Goal: Task Accomplishment & Management: Manage account settings

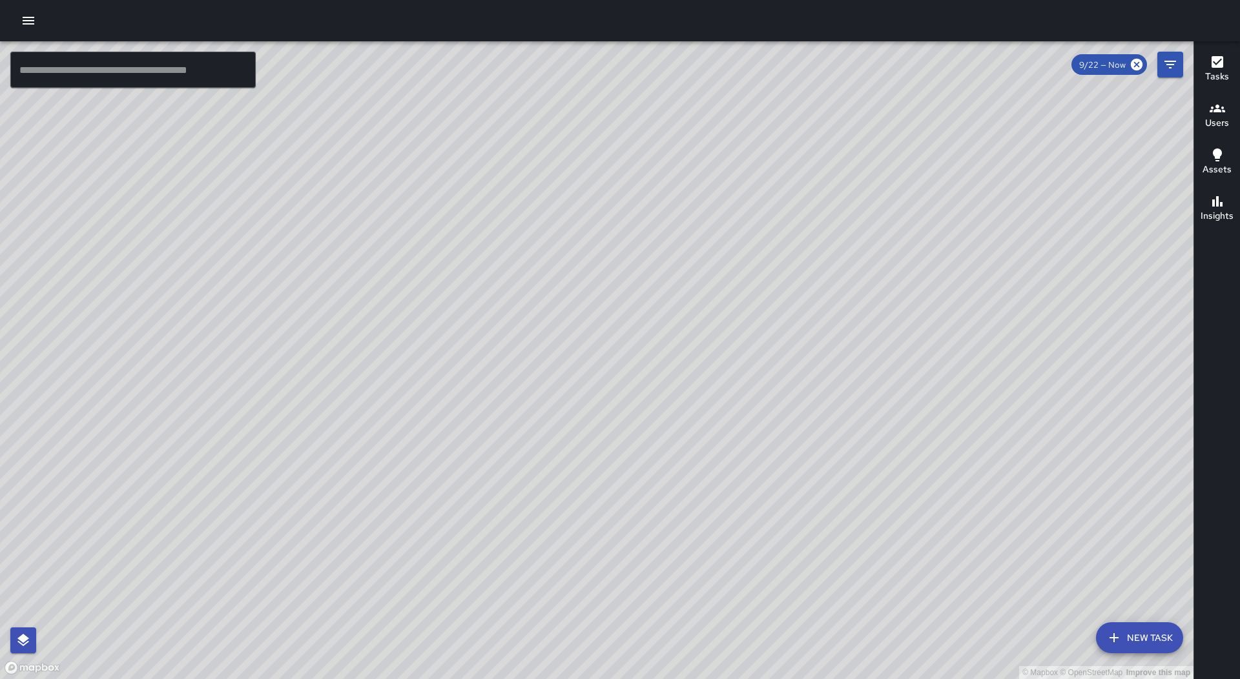
click at [36, 11] on button "button" at bounding box center [28, 21] width 26 height 26
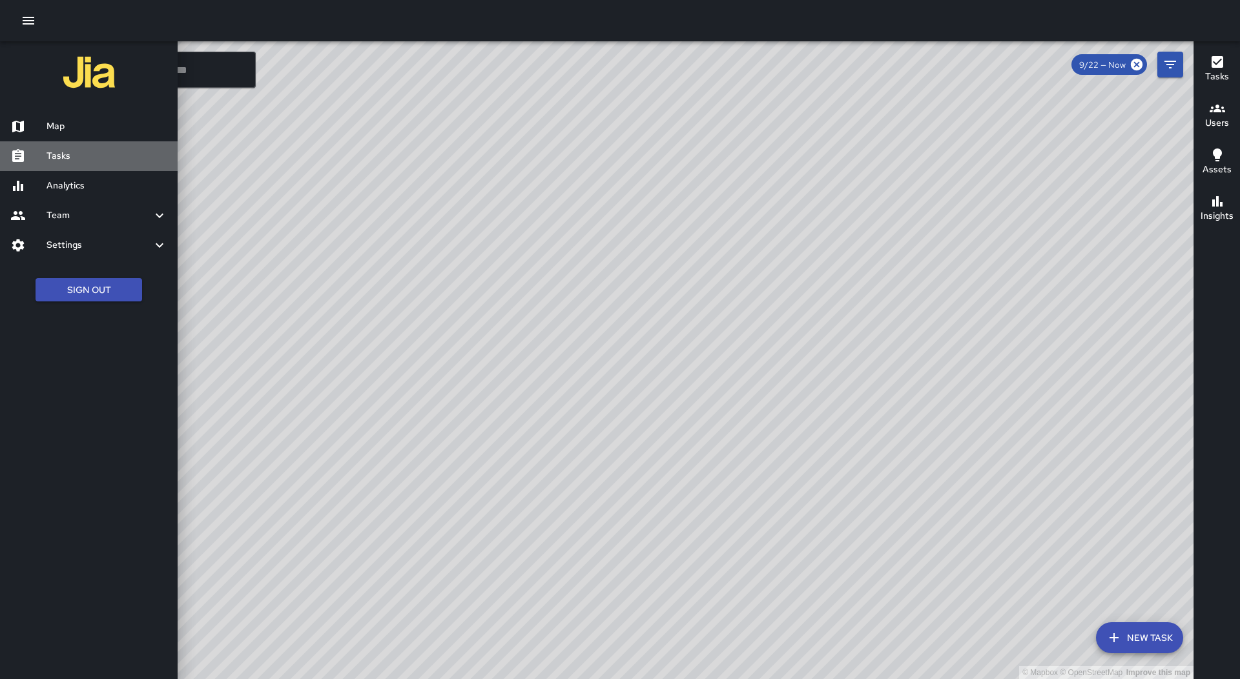
click at [84, 145] on div "Tasks" at bounding box center [89, 156] width 178 height 30
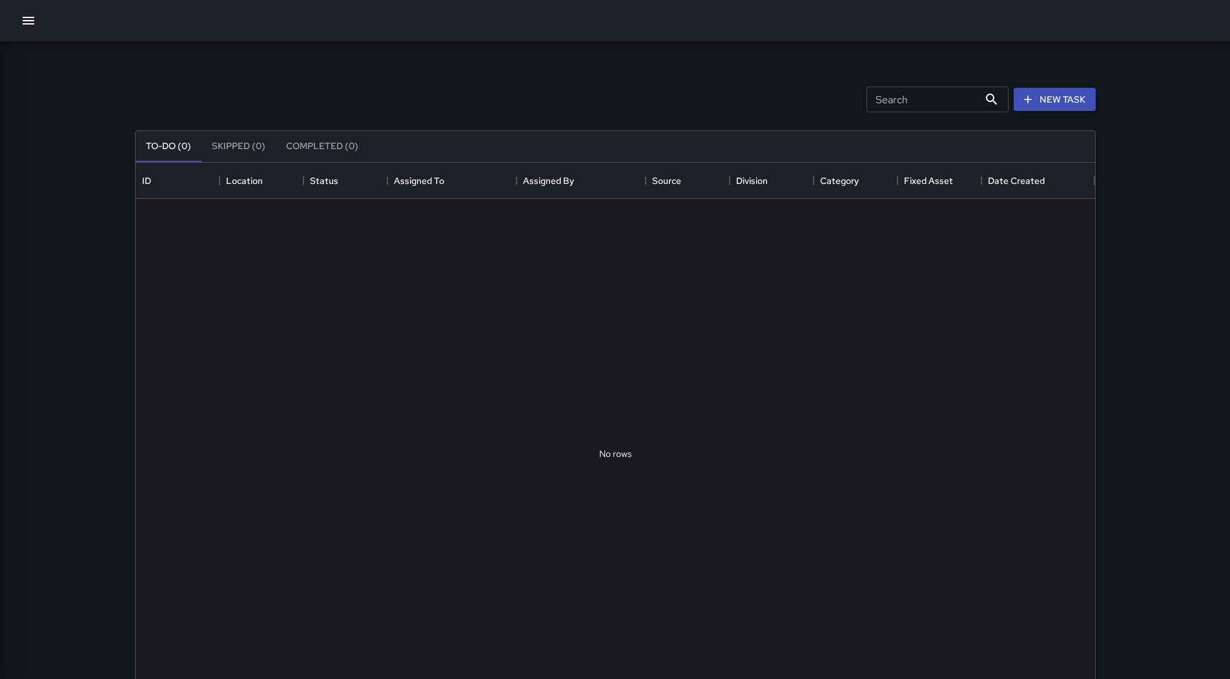
scroll to position [537, 950]
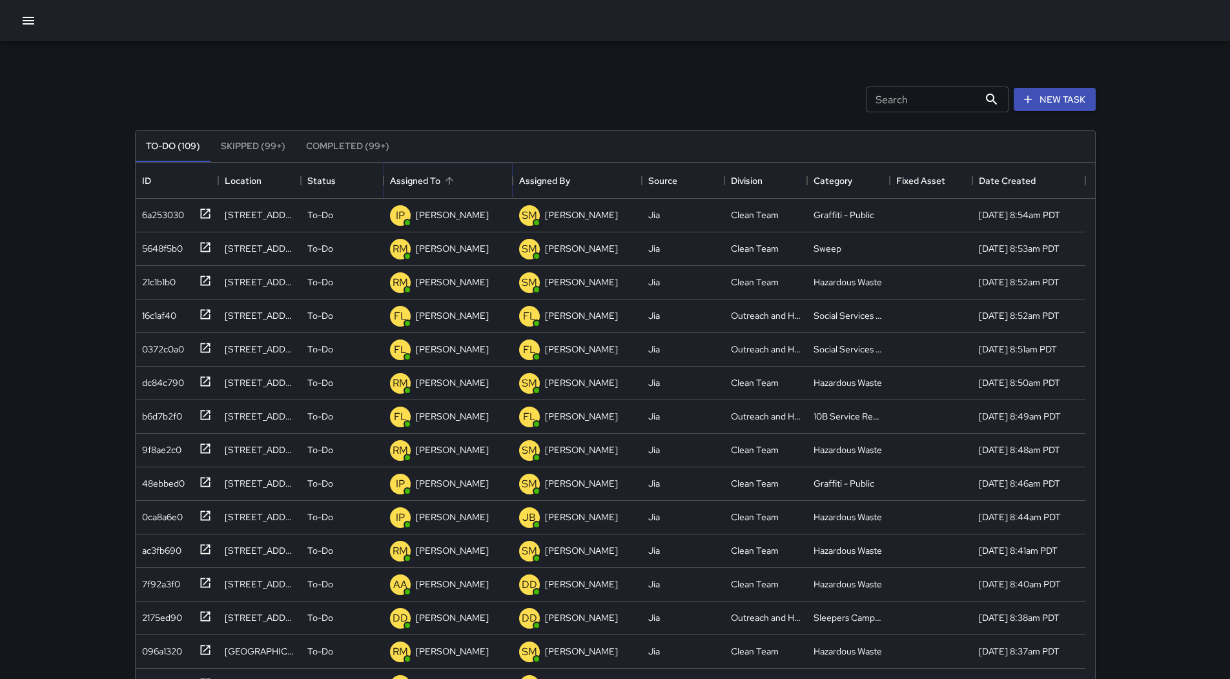
click at [453, 178] on icon "Sort" at bounding box center [450, 181] width 12 height 12
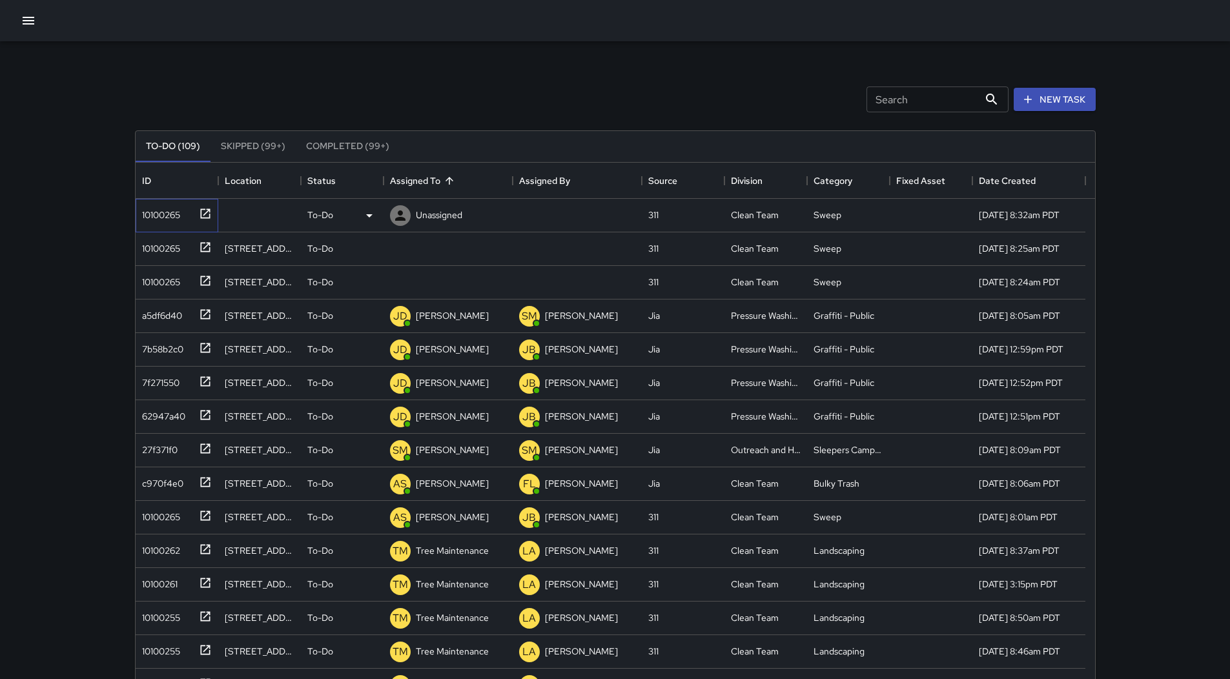
click at [178, 221] on div "10100265" at bounding box center [158, 212] width 43 height 18
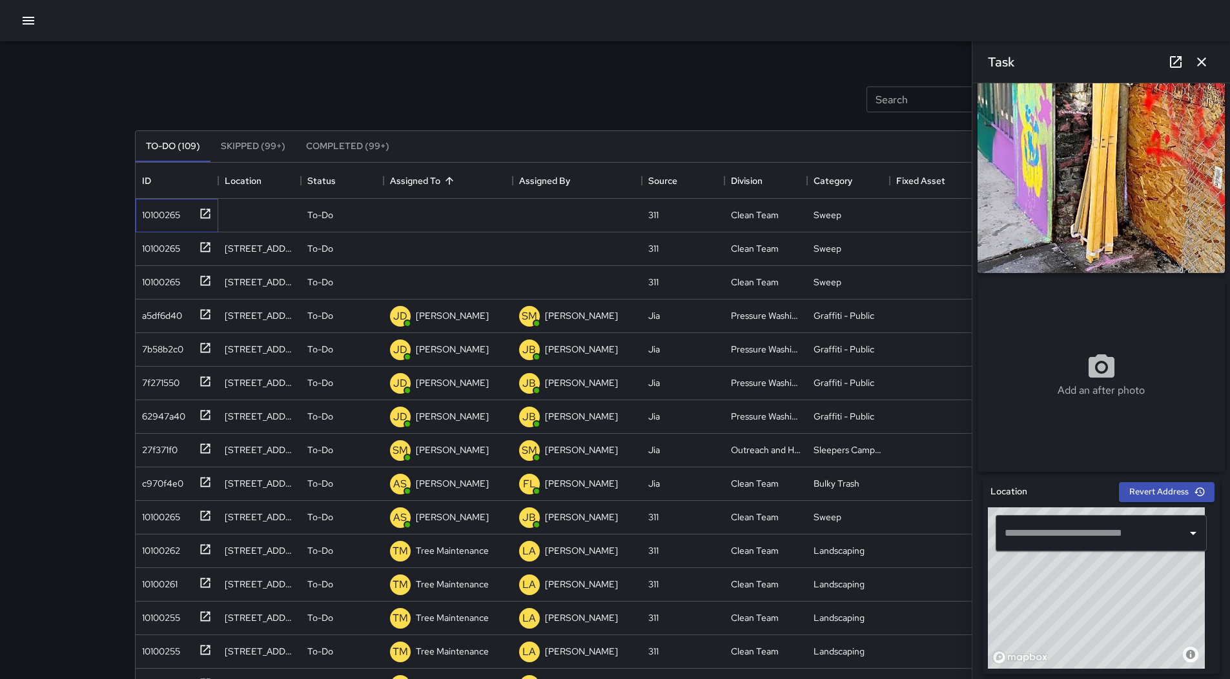
scroll to position [0, 0]
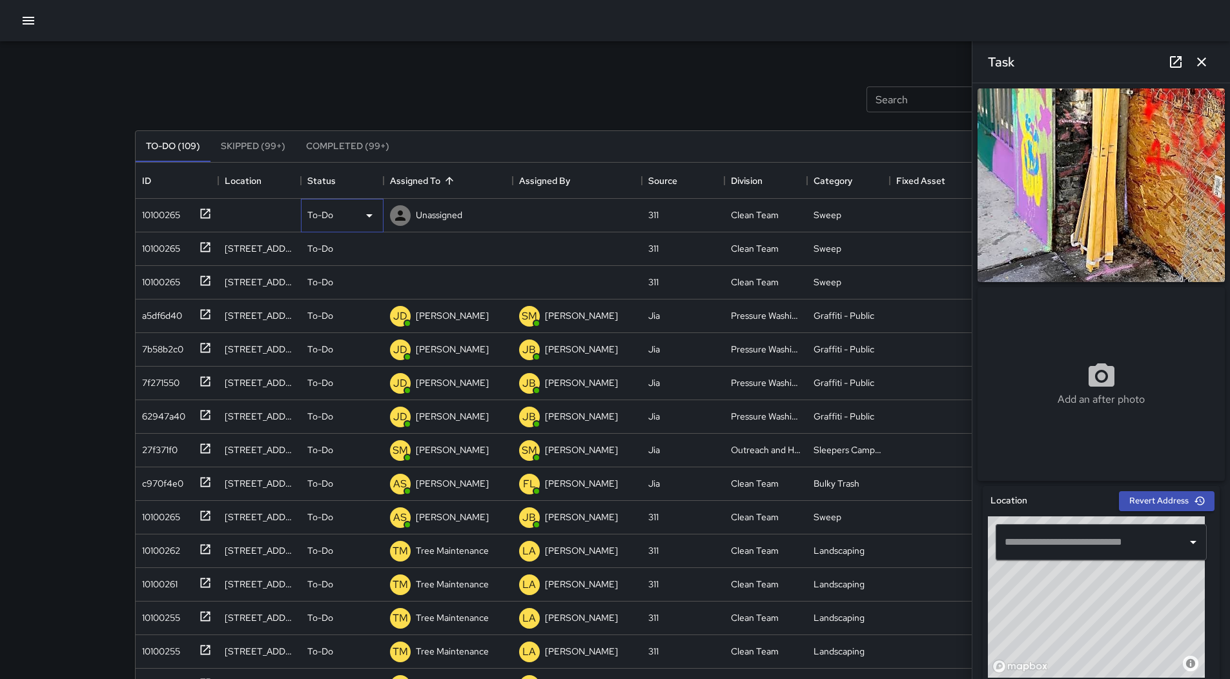
click at [366, 209] on icon at bounding box center [369, 215] width 15 height 15
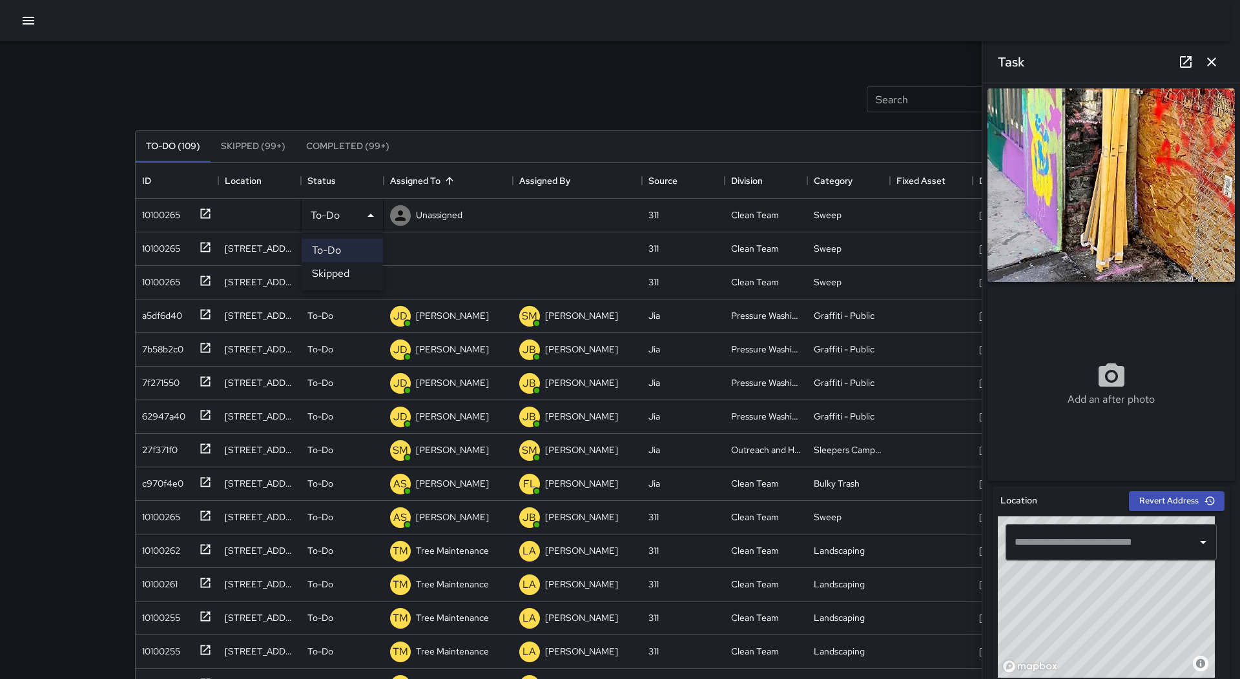
click at [334, 273] on li "Skipped" at bounding box center [342, 273] width 81 height 23
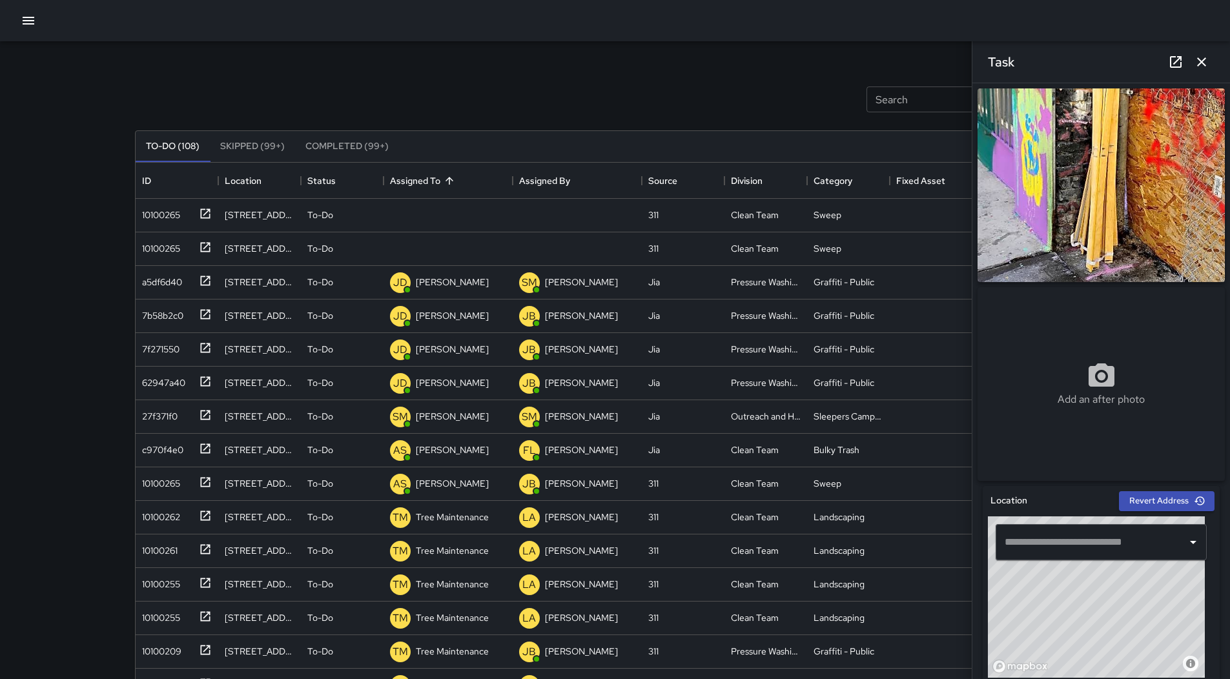
drag, startPoint x: 126, startPoint y: 189, endPoint x: 134, endPoint y: 194, distance: 9.3
click at [127, 189] on div "Search Search New Task To-Do (108) Skipped (99+) Completed (99+) ID Location St…" at bounding box center [615, 401] width 992 height 721
click at [141, 203] on div "10100265" at bounding box center [158, 212] width 43 height 18
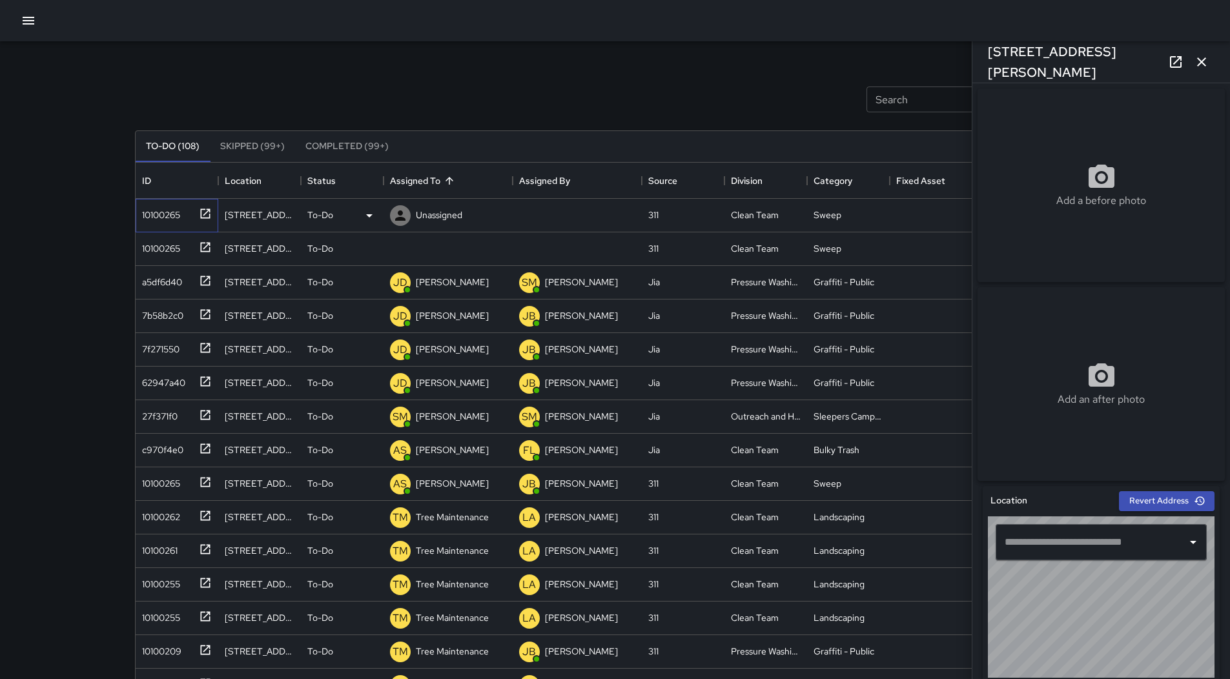
type input "**********"
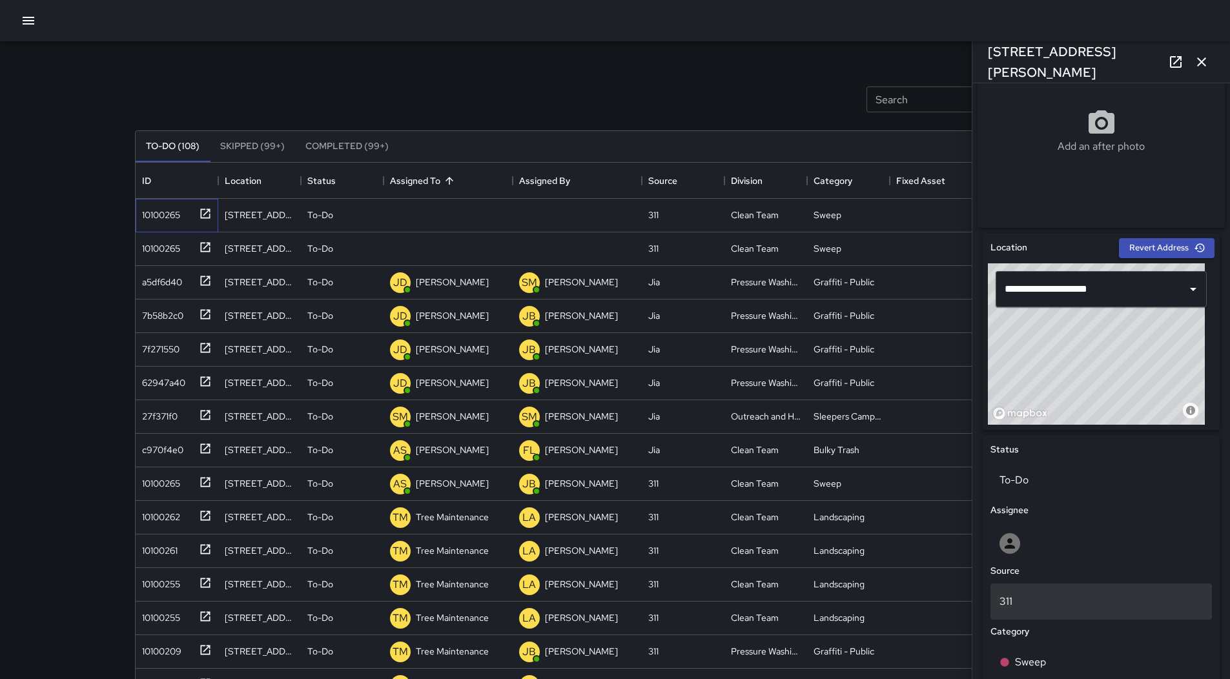
scroll to position [482, 0]
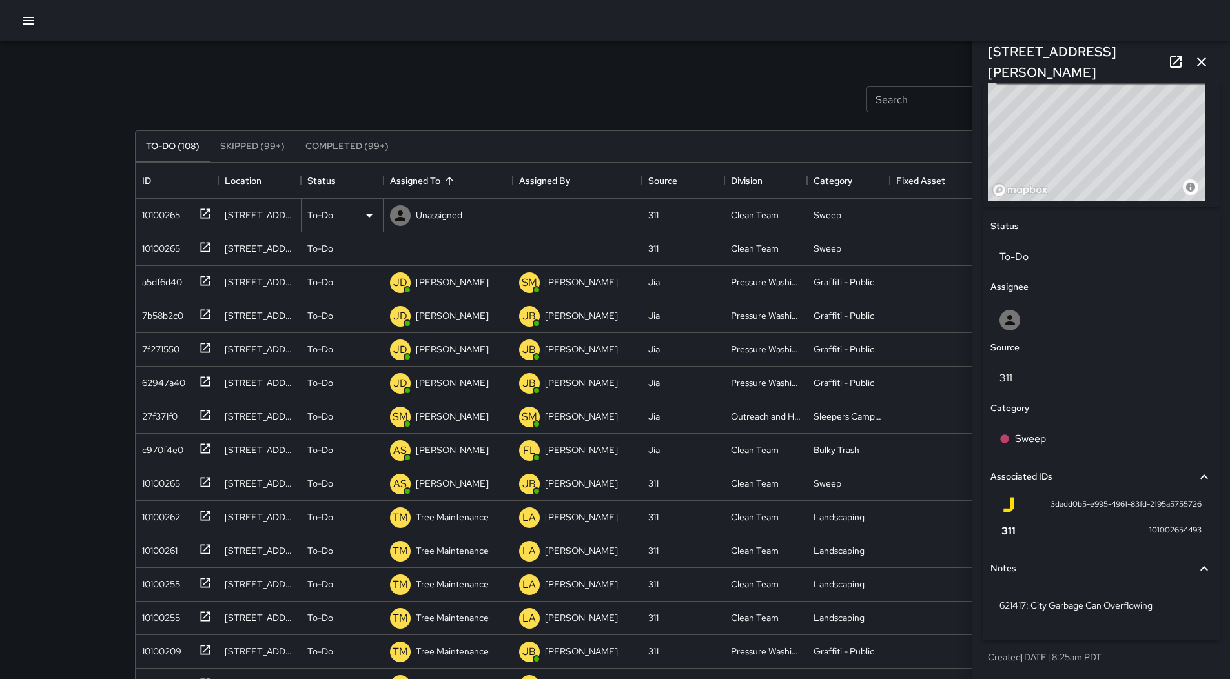
click at [357, 224] on div "To-Do" at bounding box center [342, 216] width 83 height 34
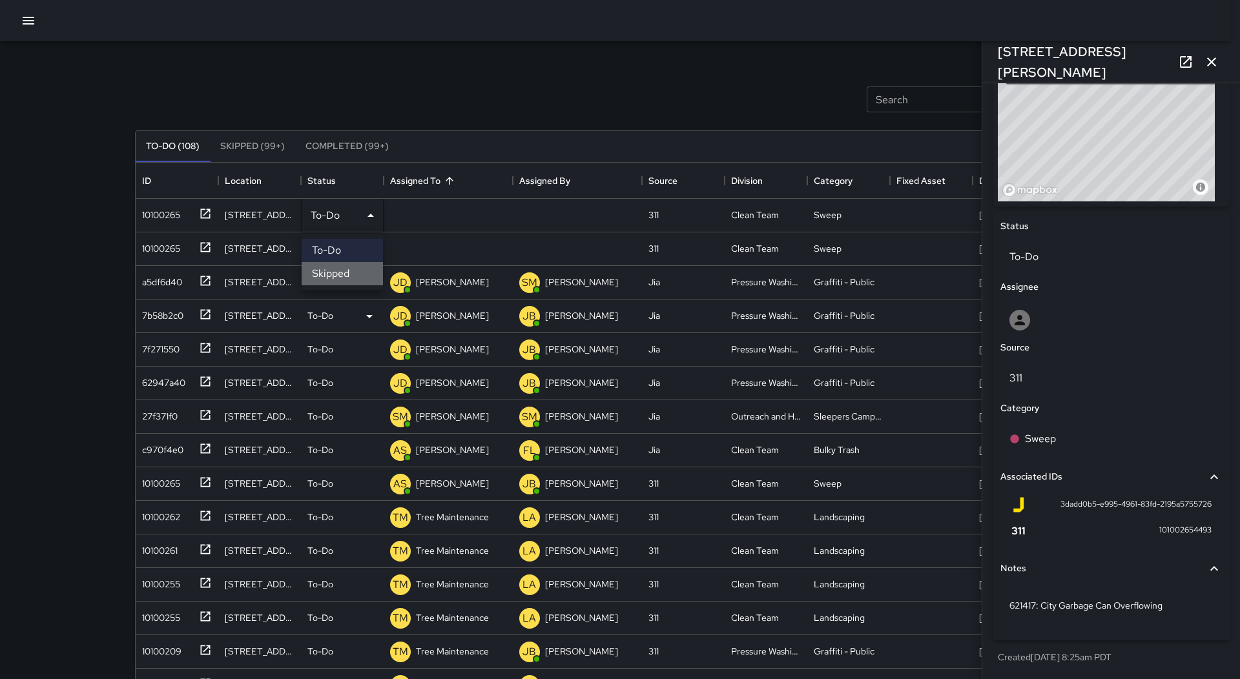
drag, startPoint x: 333, startPoint y: 272, endPoint x: 298, endPoint y: 269, distance: 35.0
click at [332, 273] on li "Skipped" at bounding box center [342, 273] width 81 height 23
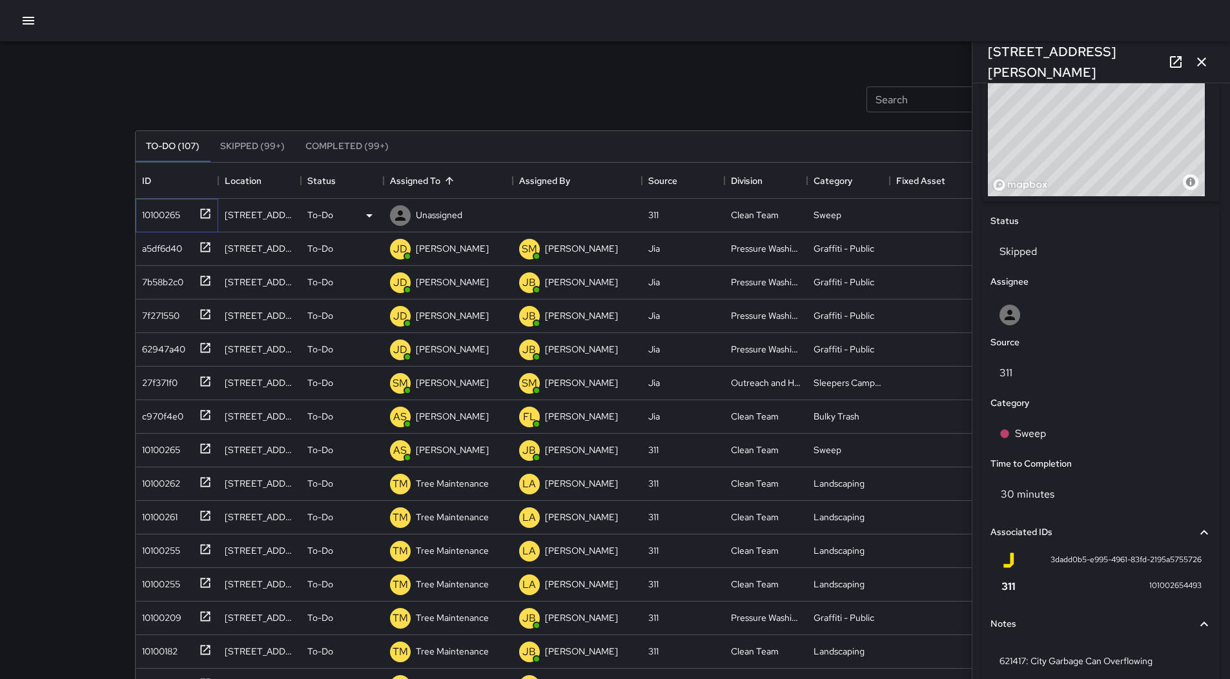
click at [170, 216] on div "10100265" at bounding box center [158, 212] width 43 height 18
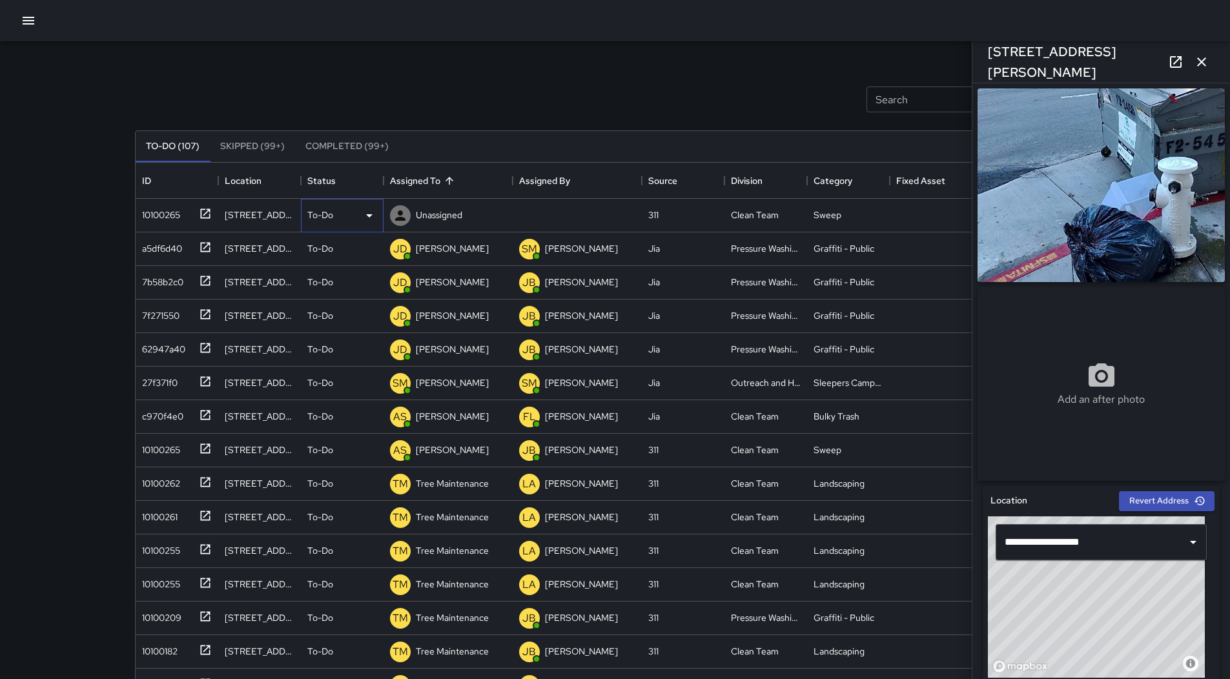
click at [342, 221] on div "To-Do" at bounding box center [342, 215] width 70 height 15
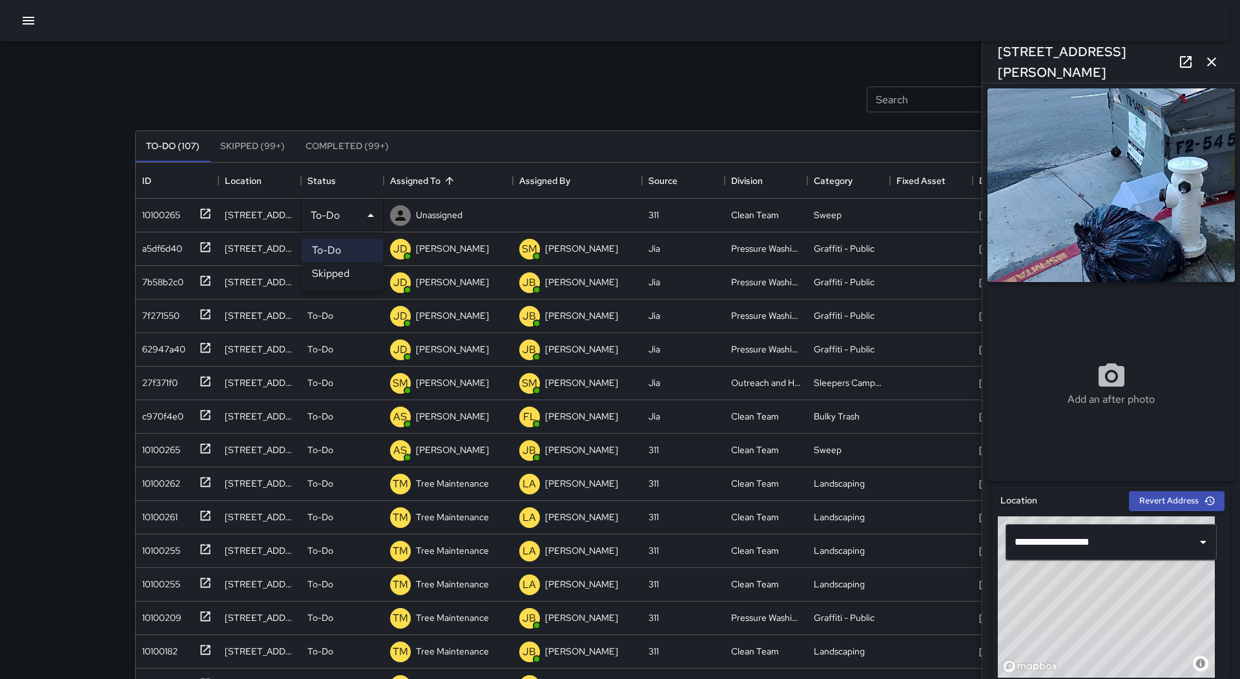
click at [340, 276] on li "Skipped" at bounding box center [342, 273] width 81 height 23
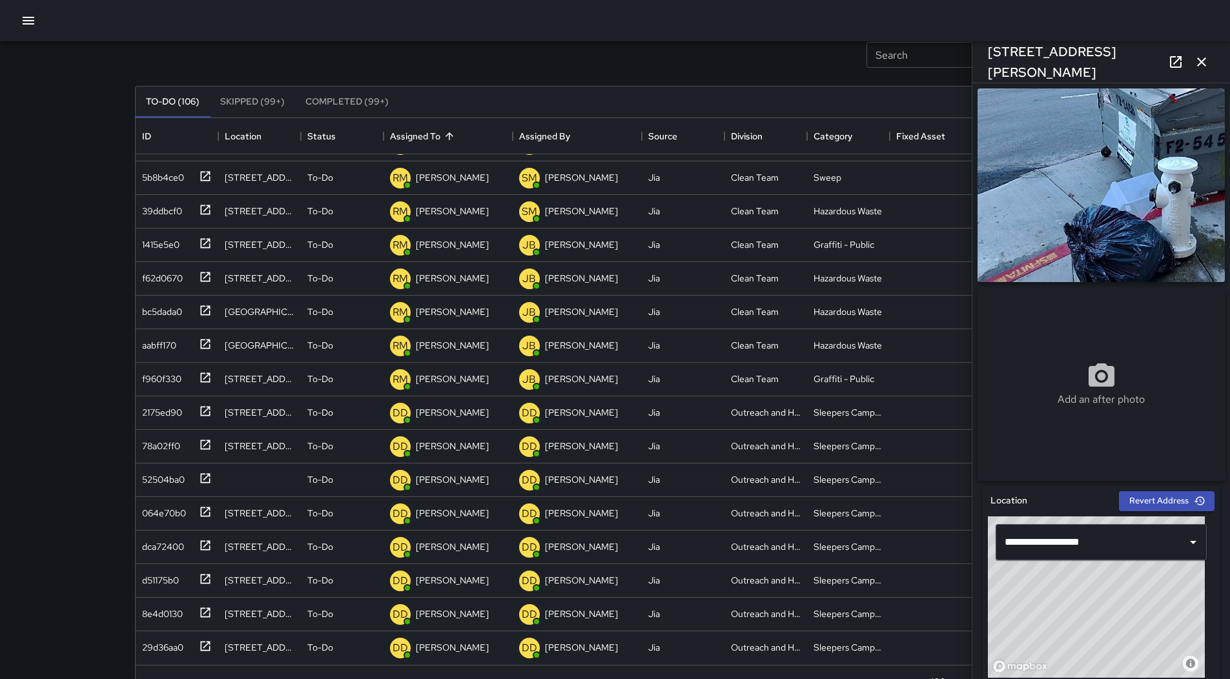
scroll to position [83, 0]
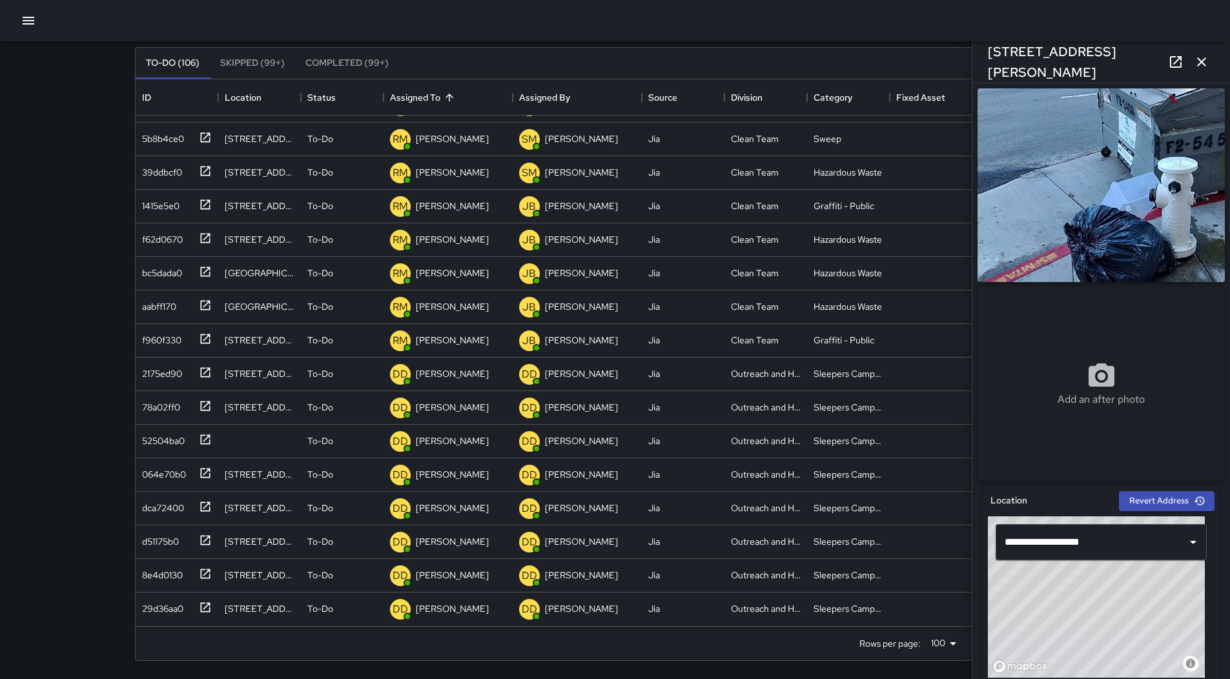
click at [1200, 60] on icon "button" at bounding box center [1201, 61] width 9 height 9
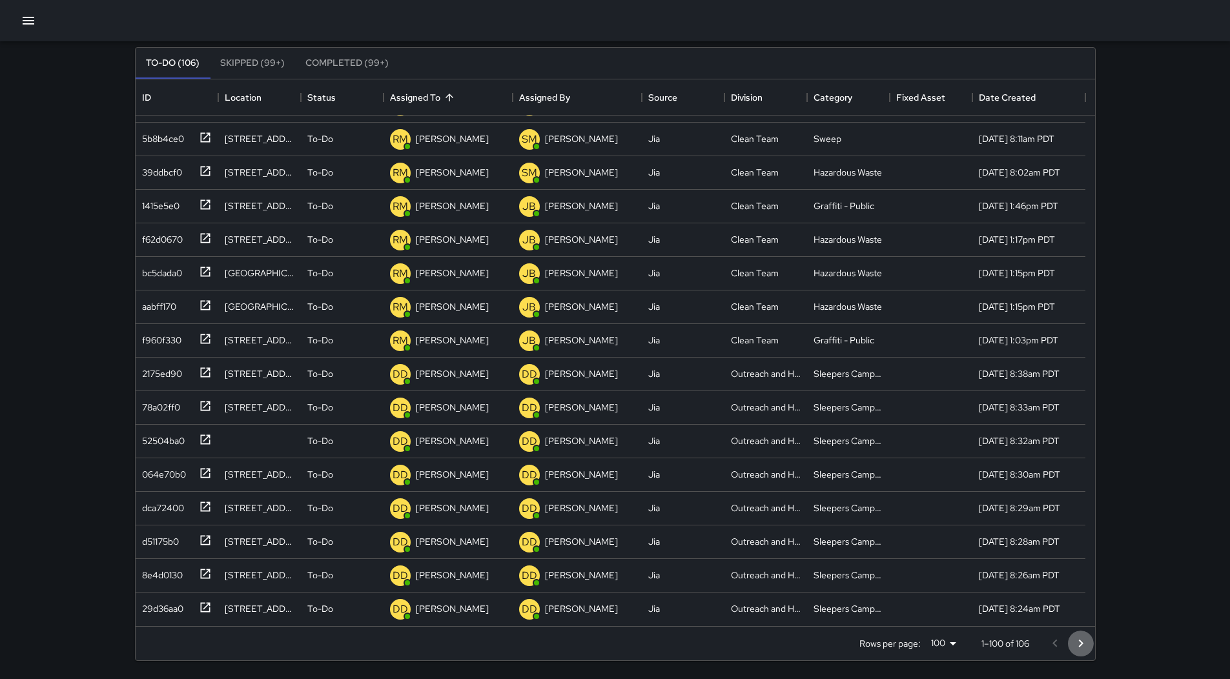
click at [1085, 644] on icon "Go to next page" at bounding box center [1080, 643] width 15 height 15
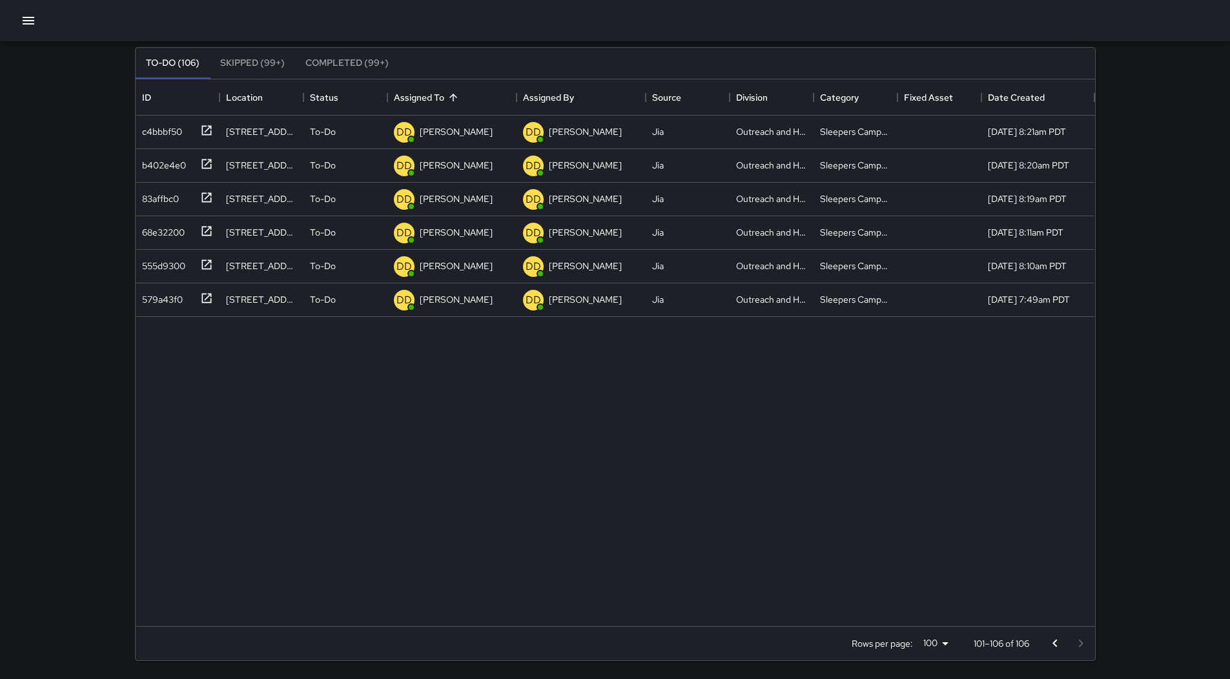
click at [1053, 645] on icon "Go to previous page" at bounding box center [1054, 643] width 15 height 15
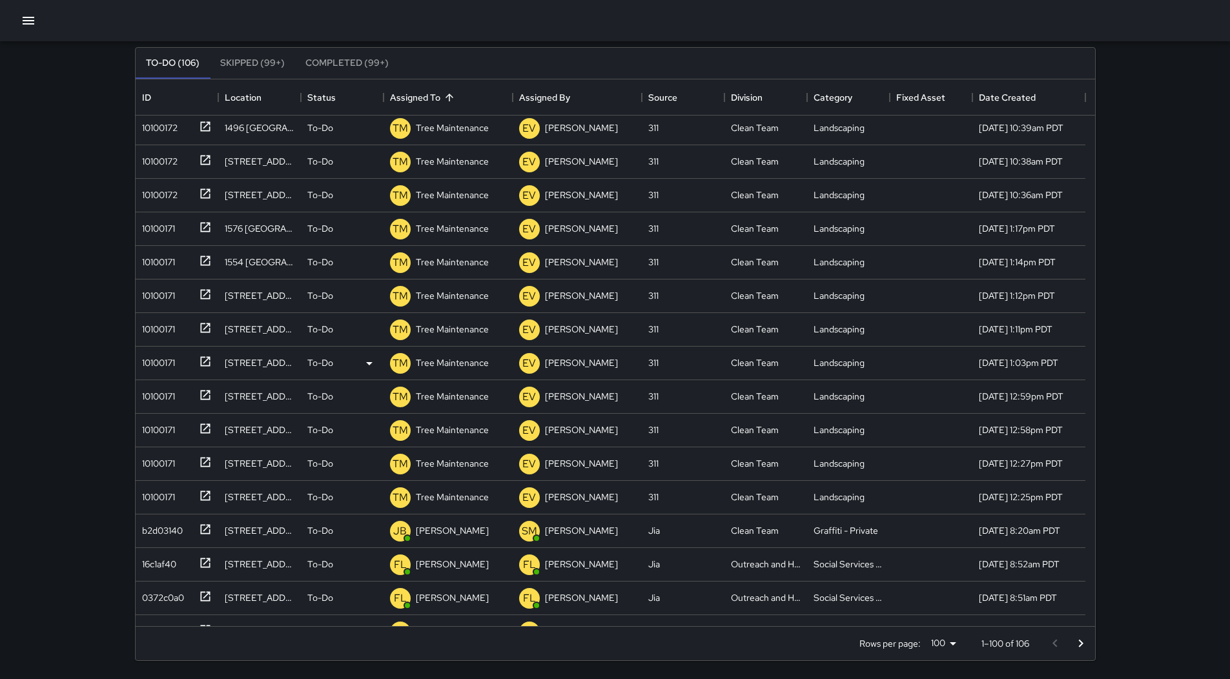
scroll to position [1749, 0]
click at [442, 426] on p "[PERSON_NAME]" at bounding box center [452, 430] width 73 height 13
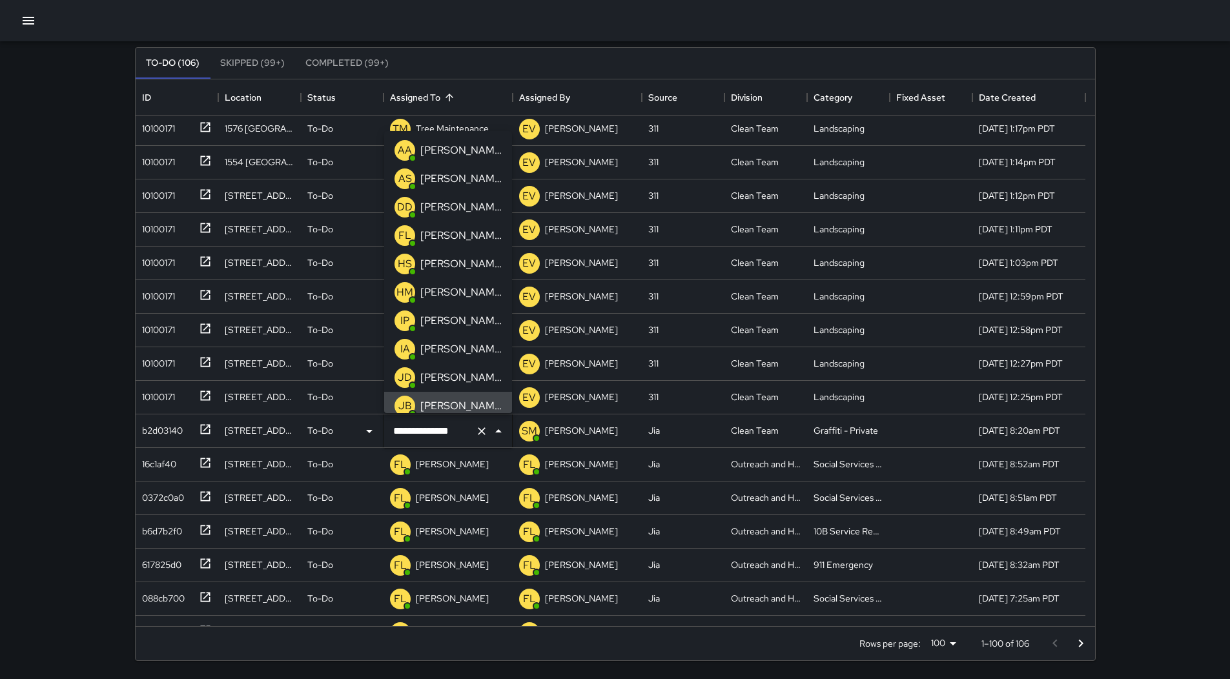
scroll to position [7, 0]
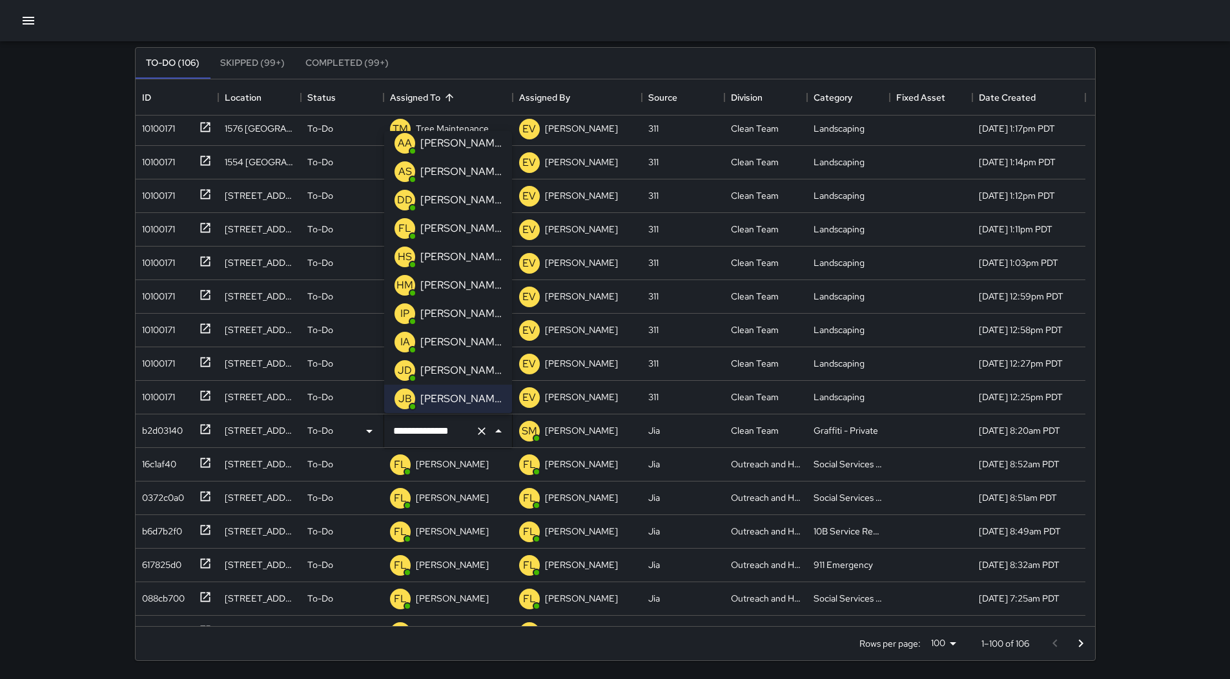
click at [461, 323] on div "[PERSON_NAME]" at bounding box center [461, 313] width 87 height 21
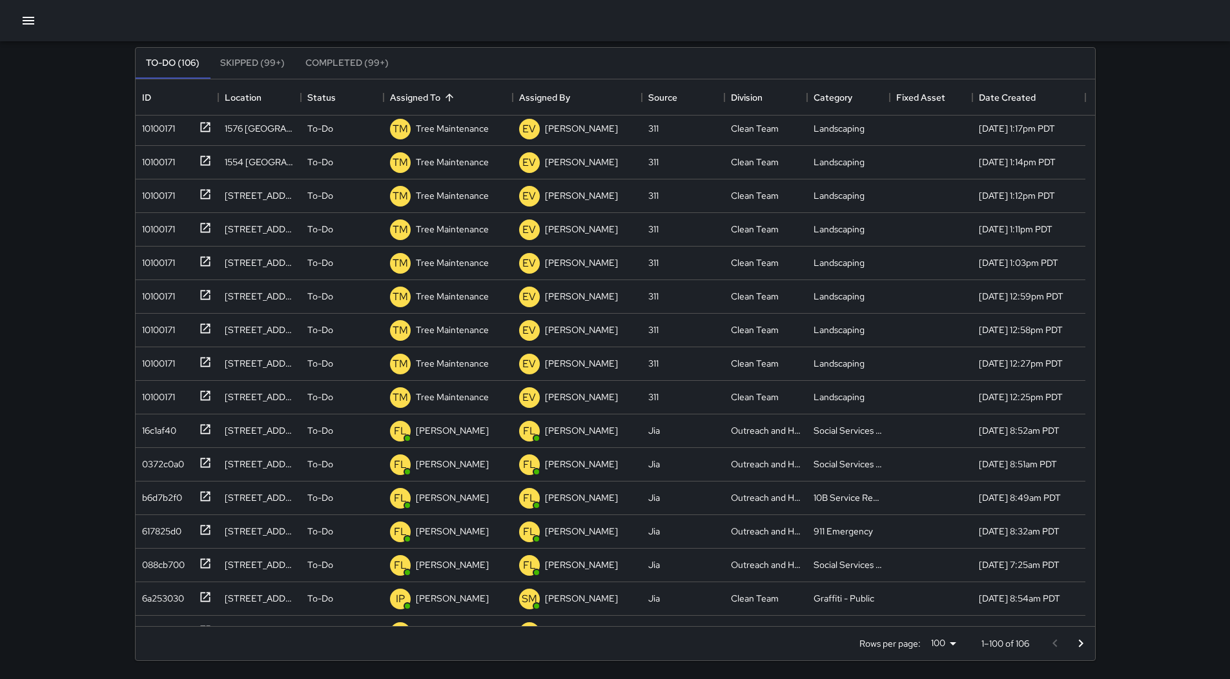
click at [28, 22] on icon "button" at bounding box center [28, 20] width 15 height 15
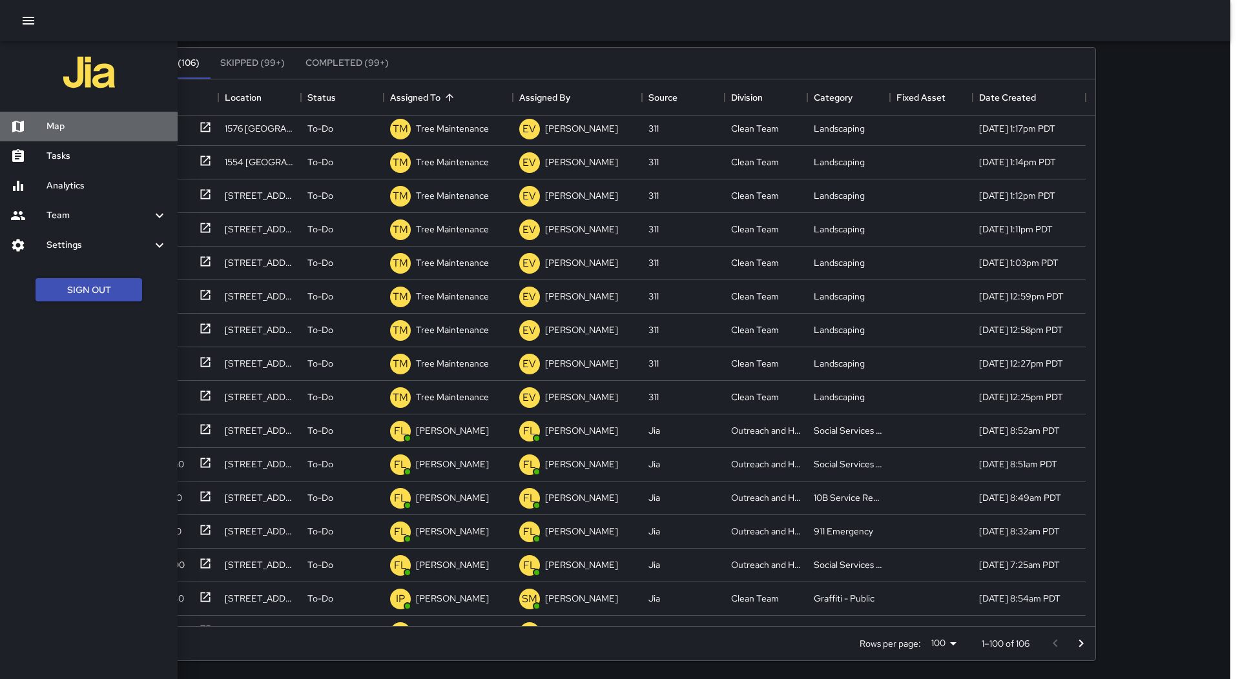
click at [61, 128] on h6 "Map" at bounding box center [106, 126] width 121 height 14
